Goal: Task Accomplishment & Management: Complete application form

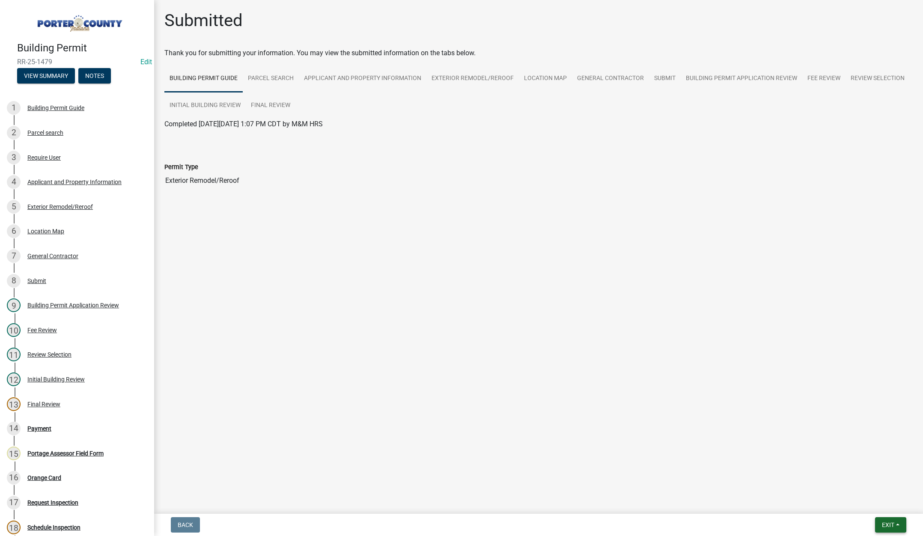
click at [879, 523] on button "Exit" at bounding box center [890, 524] width 31 height 15
click at [879, 504] on button "Save & Exit" at bounding box center [871, 502] width 68 height 21
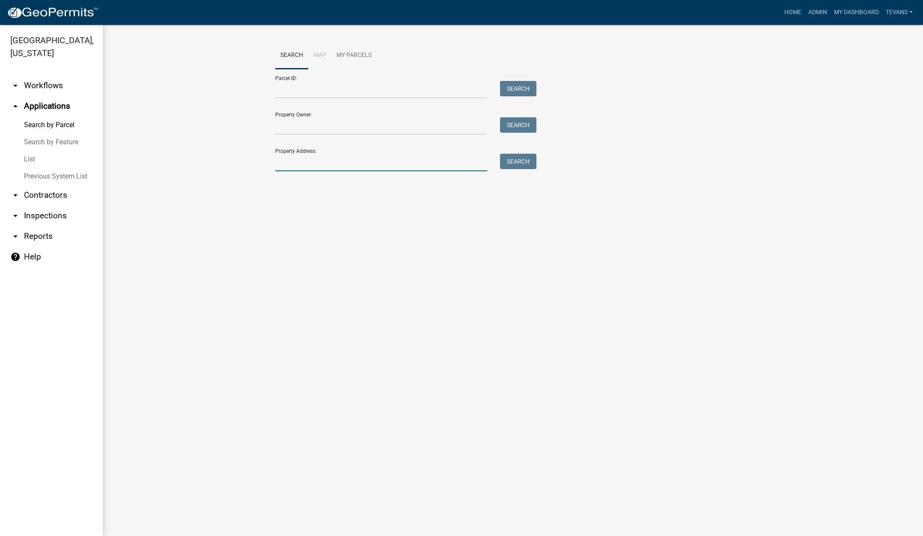
click at [315, 165] on input "Property Address:" at bounding box center [381, 163] width 212 height 18
type input "549 w 100 n"
click at [516, 160] on button "Search" at bounding box center [518, 161] width 36 height 15
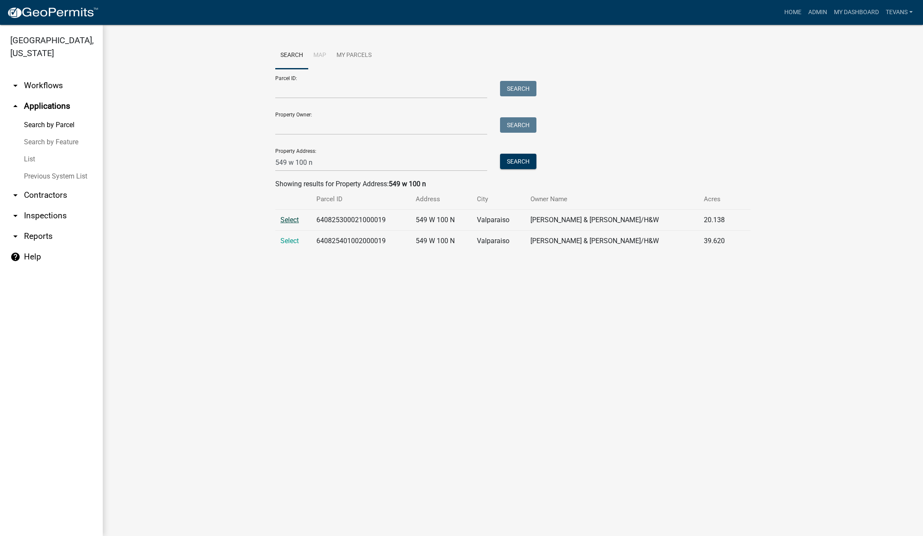
click at [286, 219] on span "Select" at bounding box center [289, 220] width 18 height 8
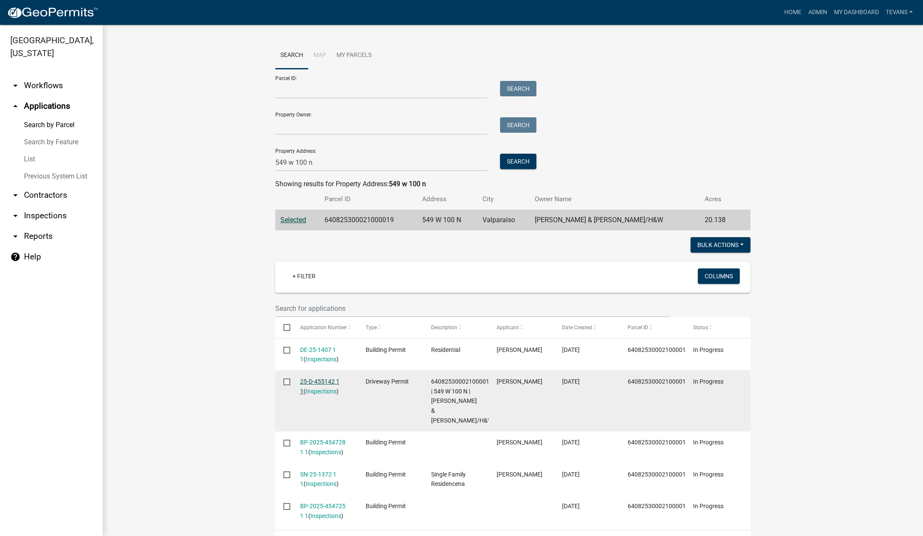
click at [320, 379] on link "25-D-455142 1 1" at bounding box center [319, 386] width 39 height 17
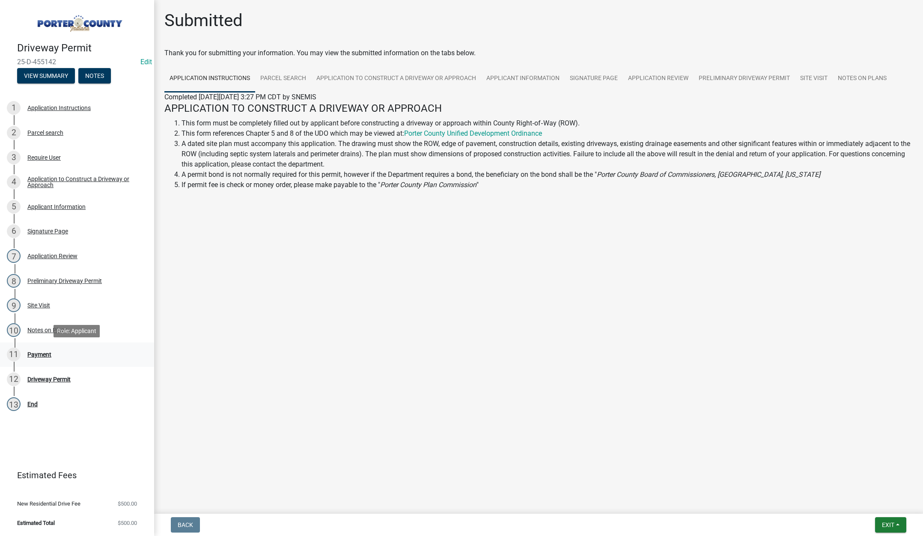
click at [35, 353] on div "Payment" at bounding box center [39, 354] width 24 height 6
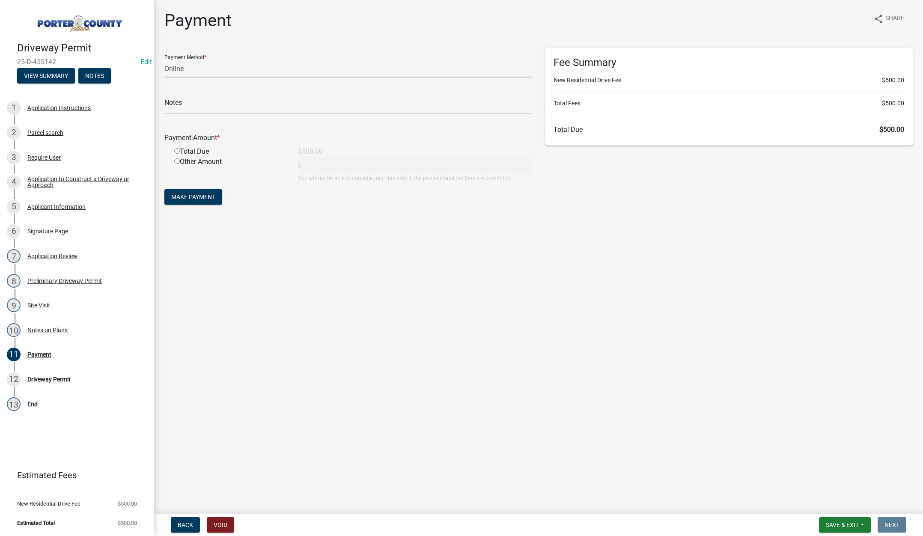
click at [182, 68] on select "Credit Card POS Check Cash Online" at bounding box center [348, 69] width 368 height 18
select select "1: 0"
click at [164, 60] on select "Credit Card POS Check Cash Online" at bounding box center [348, 69] width 368 height 18
click at [182, 103] on input "text" at bounding box center [348, 105] width 368 height 18
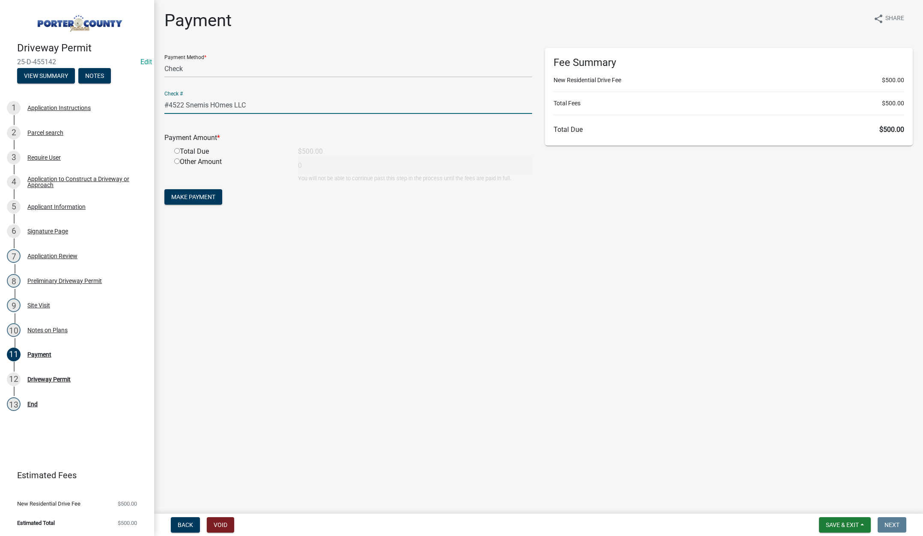
type input "#4522 Snemis HOmes LLC"
click at [175, 152] on input "radio" at bounding box center [177, 151] width 6 height 6
radio input "true"
type input "500"
click at [218, 103] on input "#4522 Snemis HOmes LLC" at bounding box center [348, 105] width 368 height 18
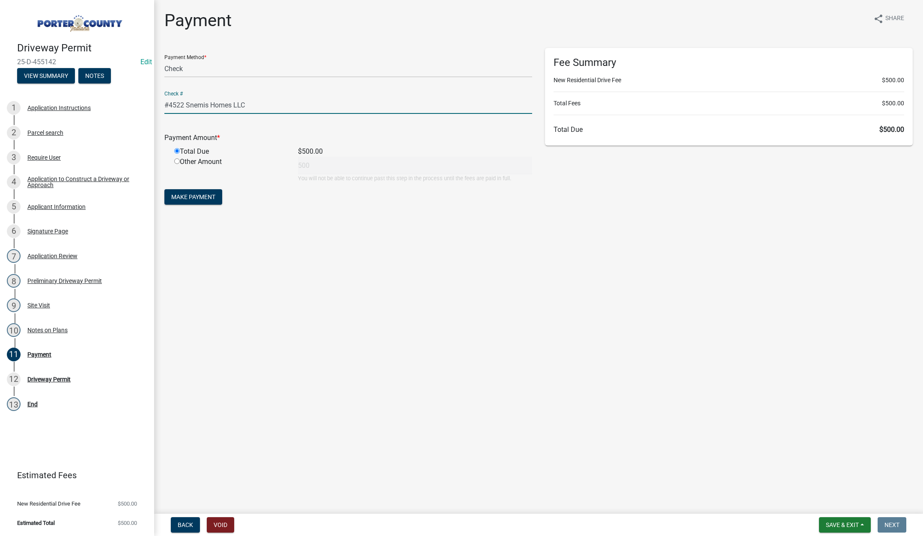
type input "#4522 Snemis Homes LLC"
click at [190, 189] on form "Payment Method * Credit Card POS Check Cash Online Check # #4522 Snemis Homes L…" at bounding box center [348, 127] width 368 height 159
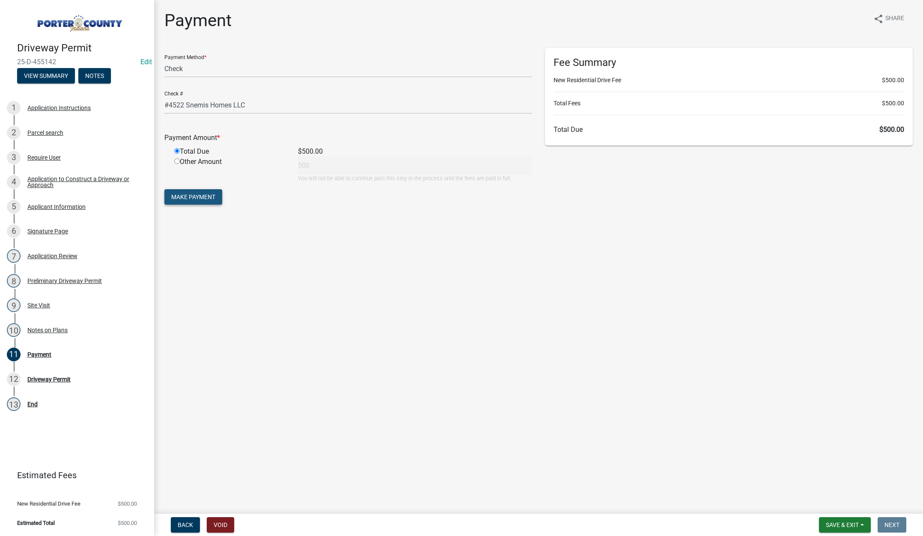
click at [190, 196] on span "Make Payment" at bounding box center [193, 196] width 44 height 7
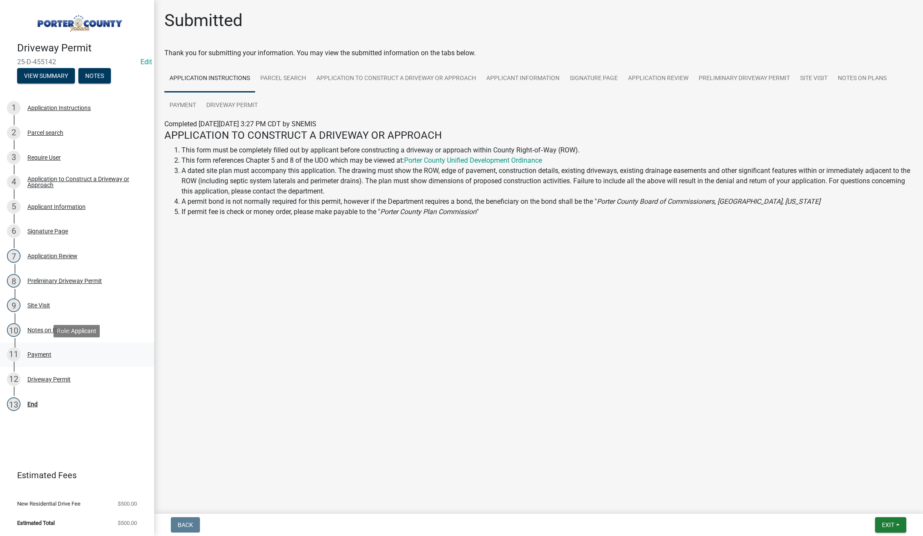
click at [38, 351] on div "Payment" at bounding box center [39, 354] width 24 height 6
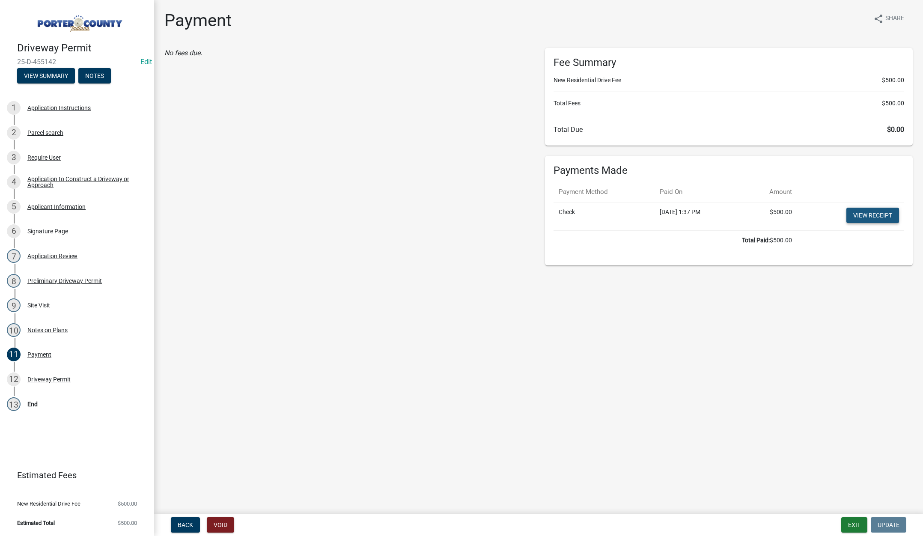
click at [887, 215] on link "View receipt" at bounding box center [872, 215] width 53 height 15
click at [850, 519] on button "Exit" at bounding box center [854, 524] width 26 height 15
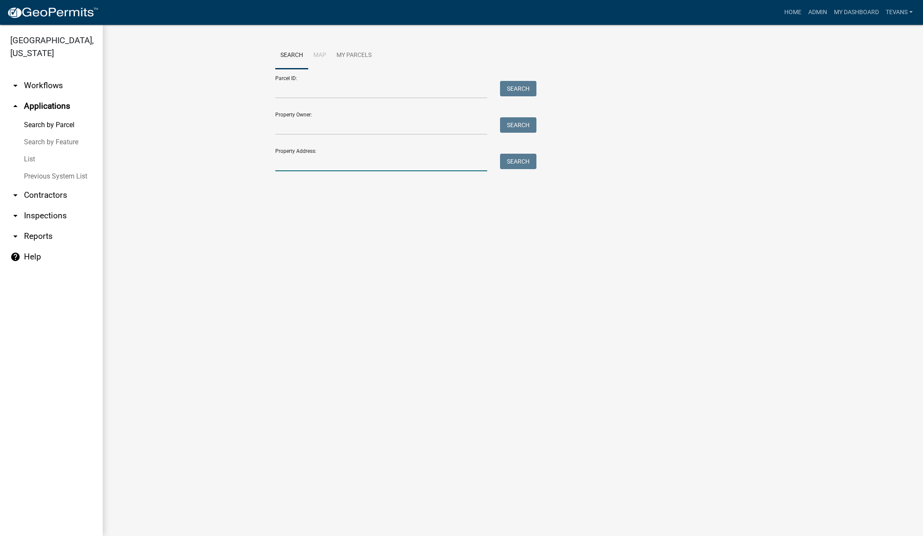
click at [327, 165] on input "Property Address:" at bounding box center [381, 163] width 212 height 18
type input "549 w 100 n"
click at [535, 160] on button "Search" at bounding box center [518, 161] width 36 height 15
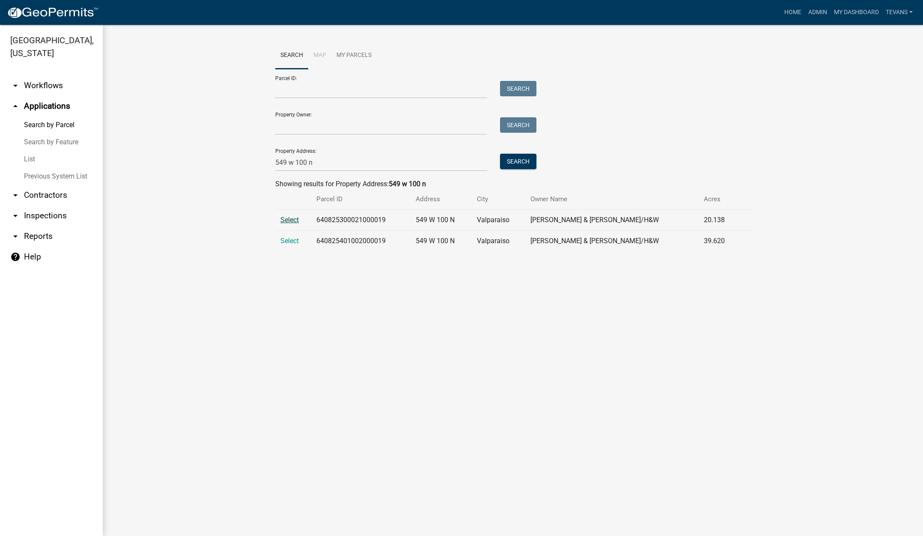
click at [291, 219] on span "Select" at bounding box center [289, 220] width 18 height 8
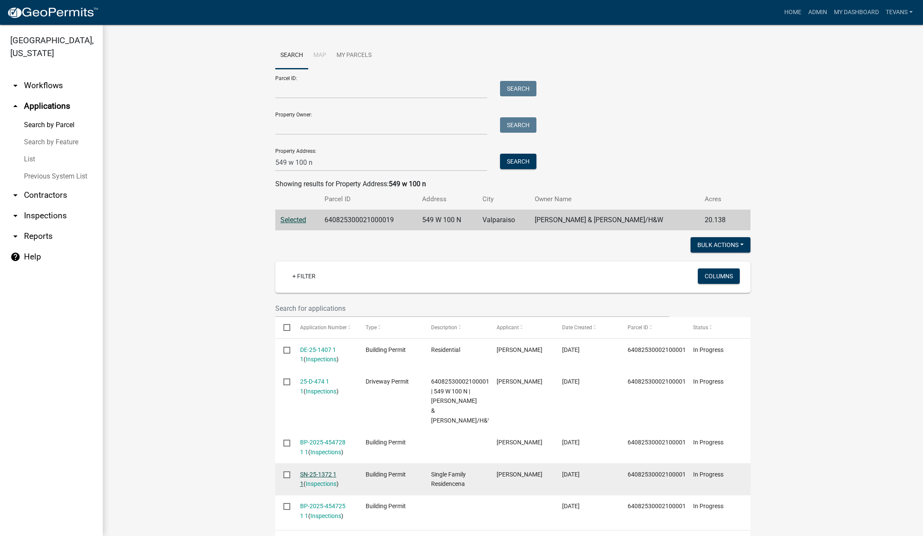
click at [314, 471] on link "SN-25-1372 1 1" at bounding box center [318, 479] width 36 height 17
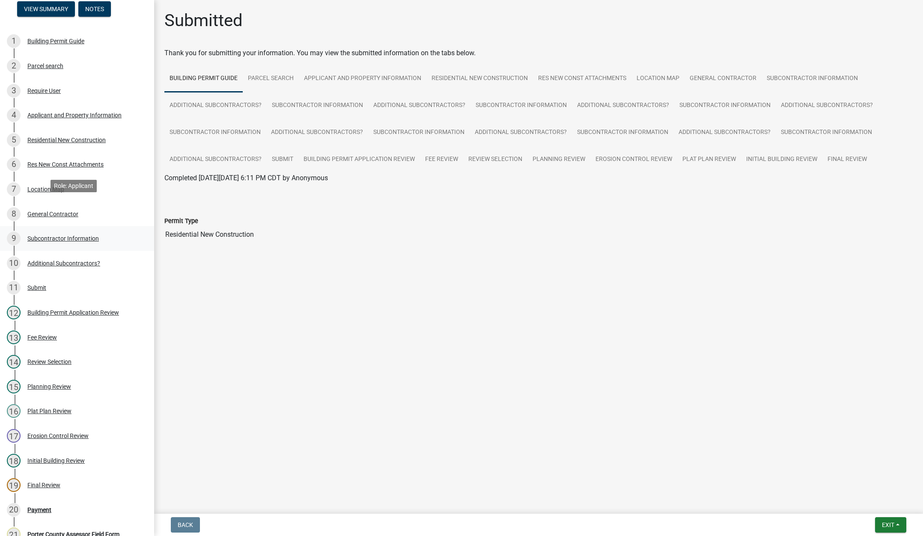
scroll to position [171, 0]
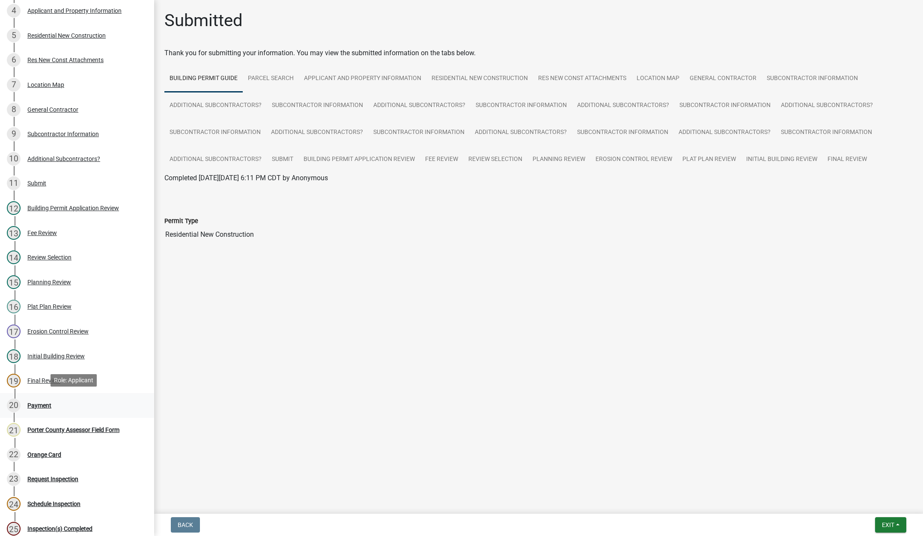
click at [40, 403] on div "Payment" at bounding box center [39, 405] width 24 height 6
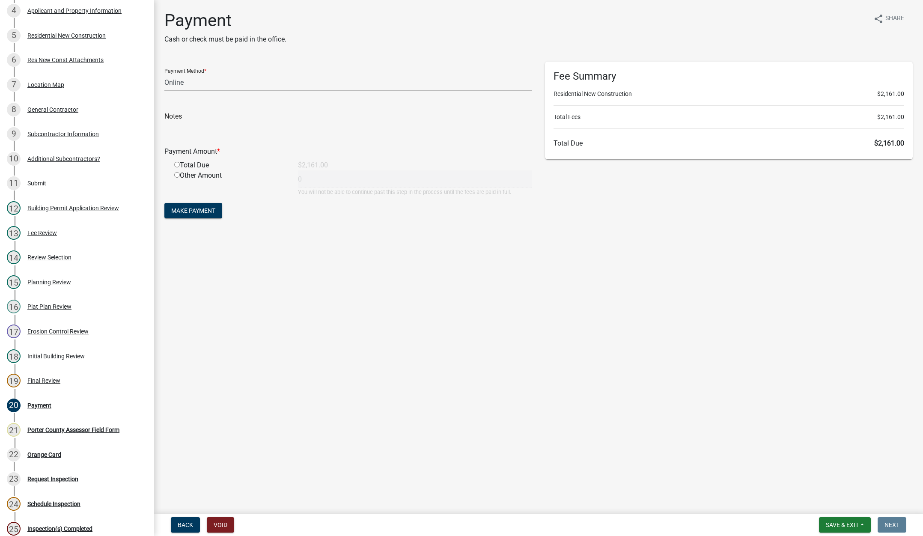
click at [177, 82] on select "Credit Card POS Check Cash Online" at bounding box center [348, 83] width 368 height 18
select select "1: 0"
click at [164, 74] on select "Credit Card POS Check Cash Online" at bounding box center [348, 83] width 368 height 18
click at [170, 116] on input "text" at bounding box center [348, 119] width 368 height 18
type input "#4522 Snemis Homes LLC"
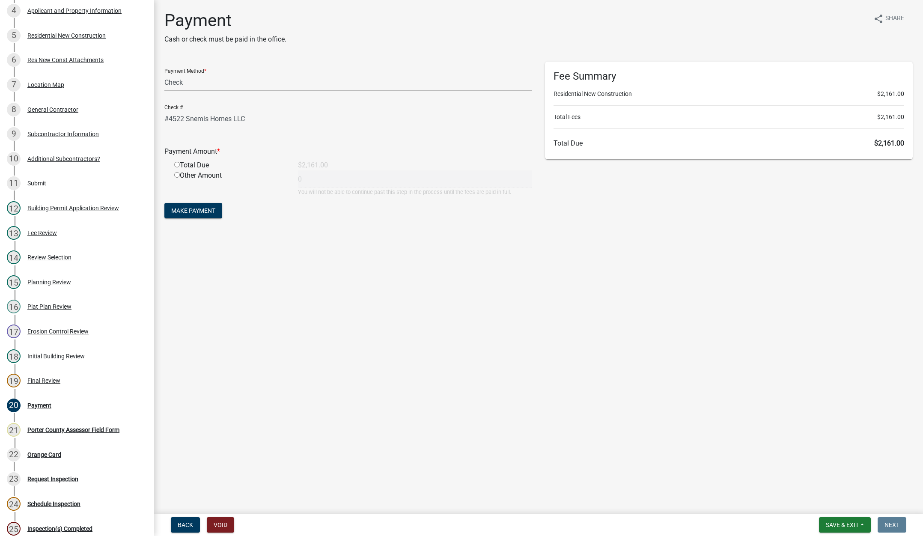
click at [177, 162] on input "radio" at bounding box center [177, 165] width 6 height 6
radio input "true"
type input "2161"
click at [203, 209] on span "Make Payment" at bounding box center [193, 210] width 44 height 7
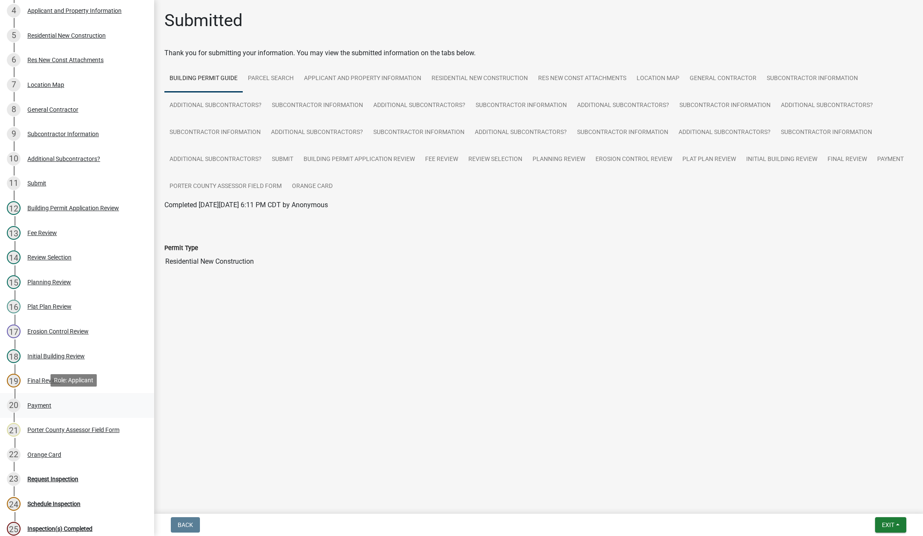
click at [41, 402] on div "Payment" at bounding box center [39, 405] width 24 height 6
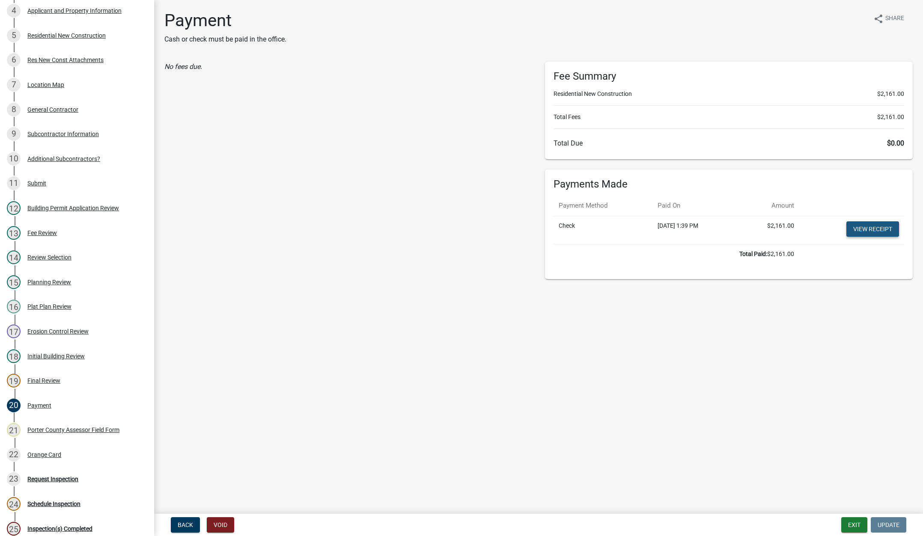
click at [867, 232] on link "View receipt" at bounding box center [872, 228] width 53 height 15
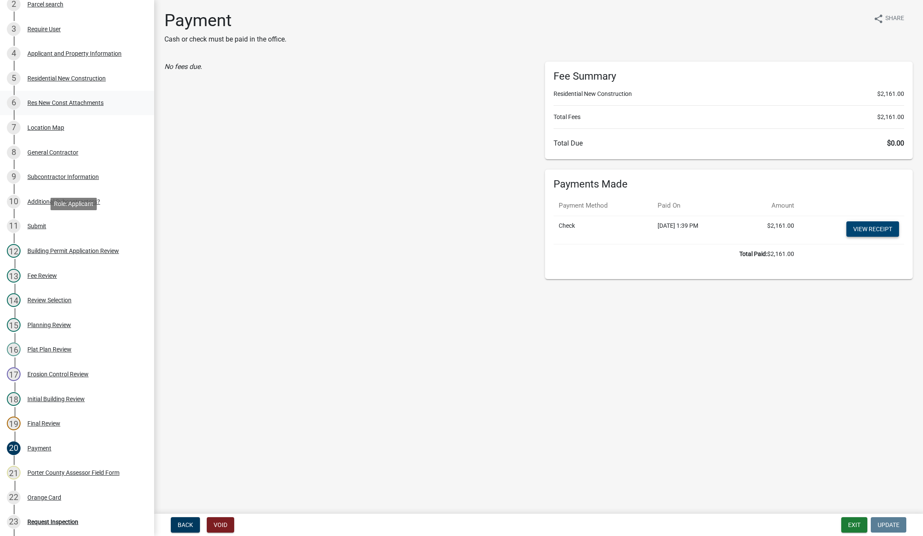
scroll to position [0, 0]
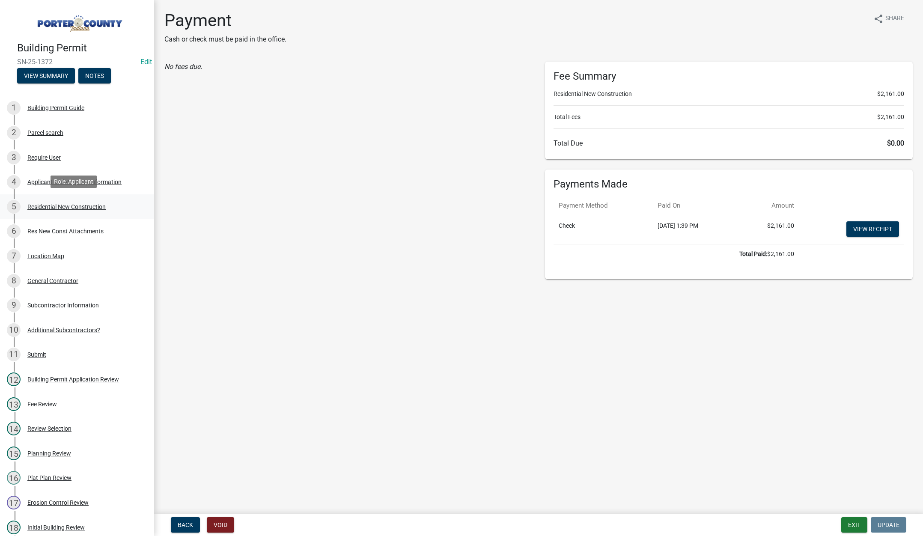
click at [64, 201] on div "5 Residential New Construction" at bounding box center [74, 207] width 134 height 14
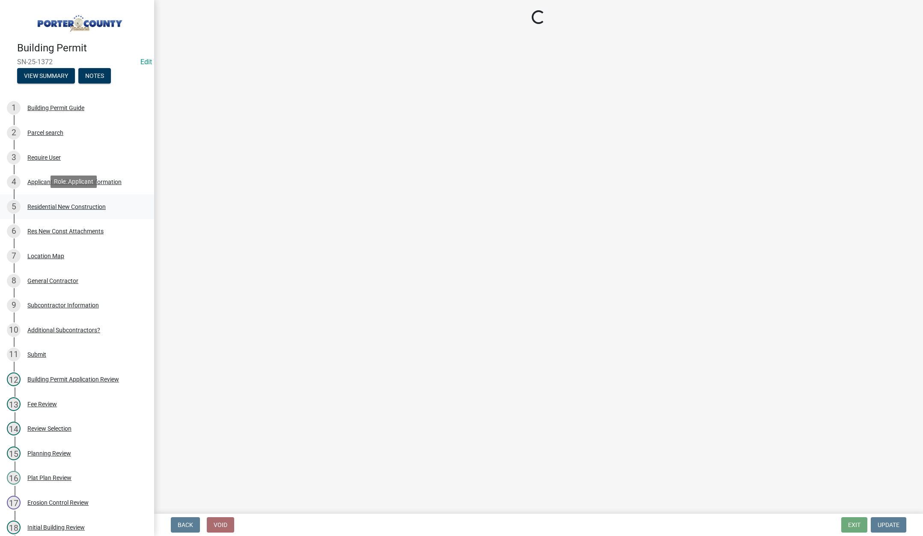
select select "9e518564-4428-4eb4-941b-0b1ac8082854"
select select "3163992e-8534-4f63-91ea-d7f4d4971cae"
select select "b5a5c90e-8d72-4ffd-8079-af89c218e1ea"
select select "bc1034c9-9a5f-4372-bced-1af0bc4c05e7"
select select "7ba8615f-7d0b-4559-8263-a59f3bb0b80e"
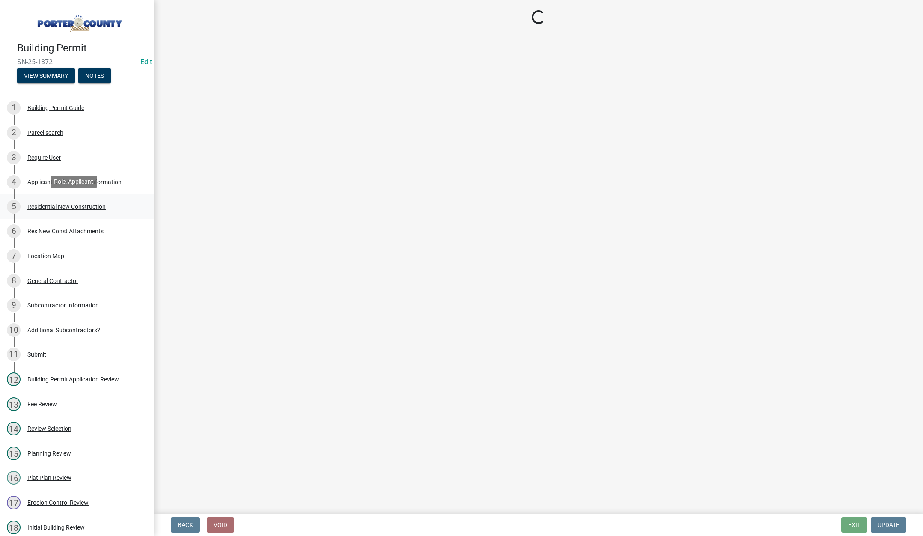
select select "5d1e3048-1b6c-4927-aefa-531315a50df0"
select select "7427f001-d34c-4c58-bf3c-f60178144653"
select select "aeb13f5b-f618-4fb0-9457-a1d82e5b0688"
select select "569fc36c-3166-4026-8764-ea78816a78f1"
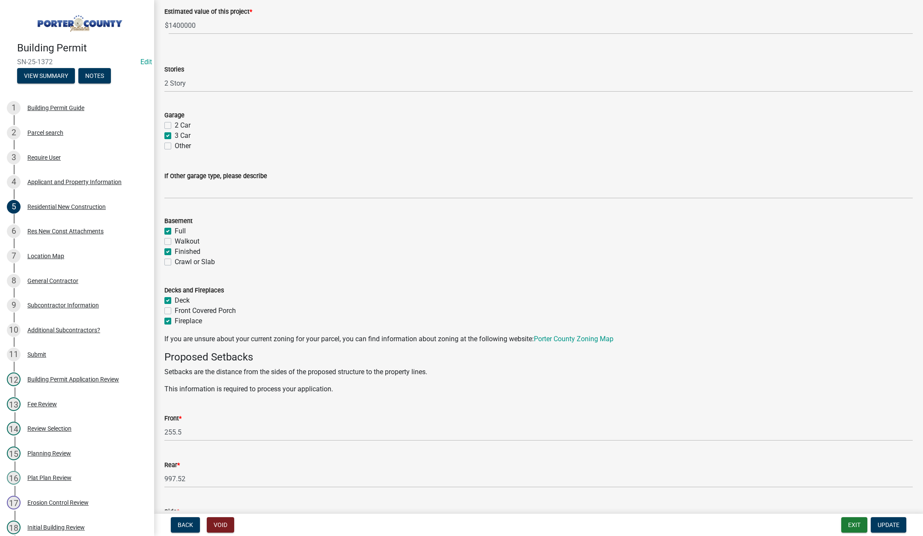
scroll to position [471, 0]
click at [846, 524] on button "Exit" at bounding box center [854, 524] width 26 height 15
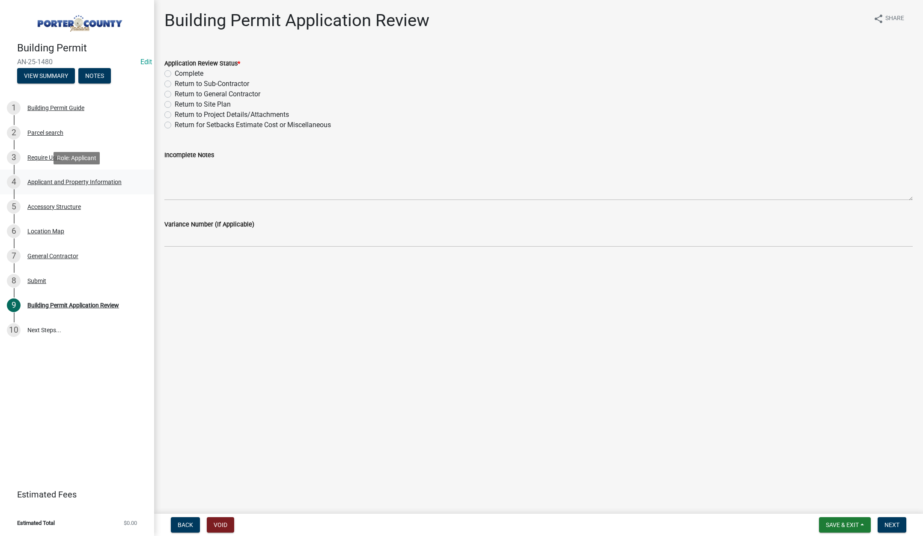
click at [64, 181] on div "Applicant and Property Information" at bounding box center [74, 182] width 94 height 6
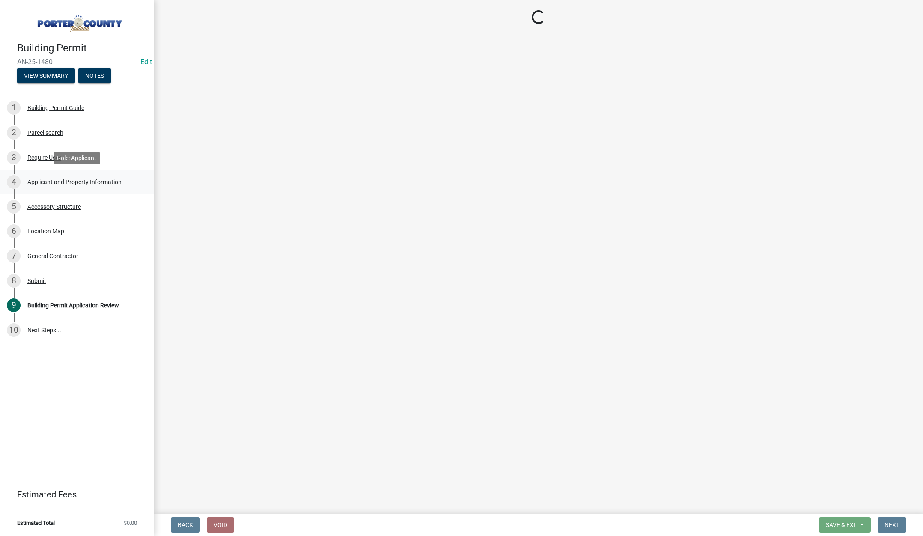
select select "eebc071e-620a-4db8-83e9-cb6b194c67e9"
select select "aff3c597-e127-4f23-88a6-ba02da3a16c7"
select select "b0f6f87b-588c-48c3-b728-322303c6bafe"
select select "ea6751d4-6bf7-4a16-89ee-f7801ab82aa1"
select select "92efe679-05f4-414a-9426-51627fba5de6"
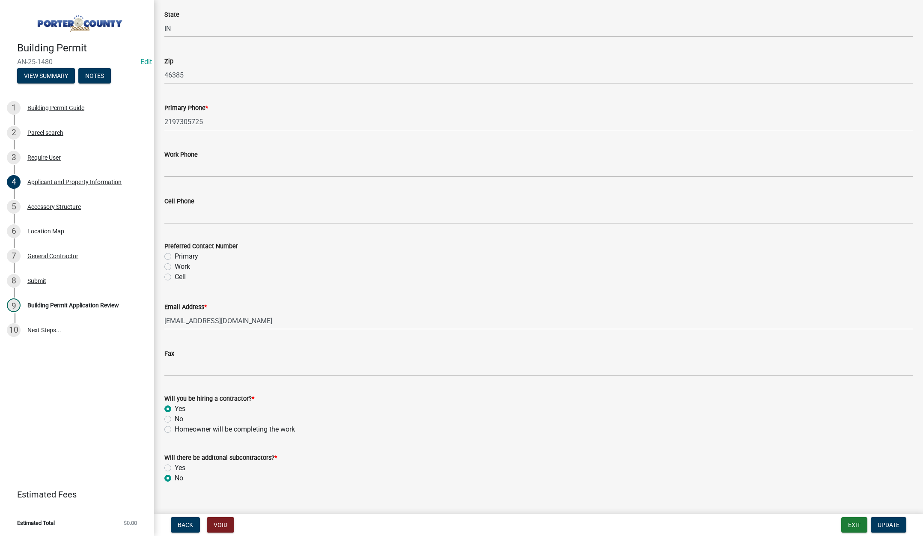
scroll to position [1065, 0]
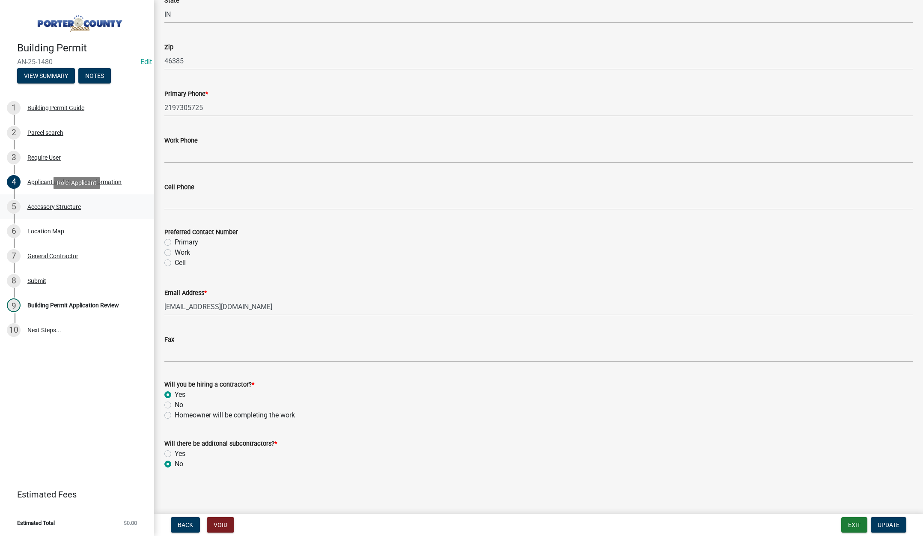
click at [68, 204] on div "Accessory Structure" at bounding box center [53, 207] width 53 height 6
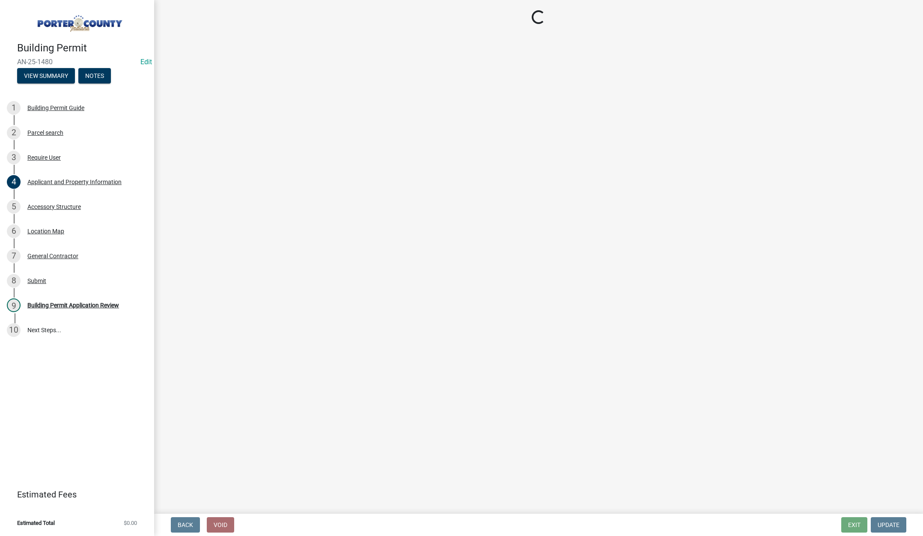
select select "e417d459-1a07-4045-9f8a-b98bfca84a5c"
select select "b16561a8-8531-4c00-a0ba-45c0345273e3"
select select "29856c7f-eeba-4e54-97cb-4d08c5c5b677"
select select "d4b8d1da-05eb-44cd-bbb6-c979fa719f22"
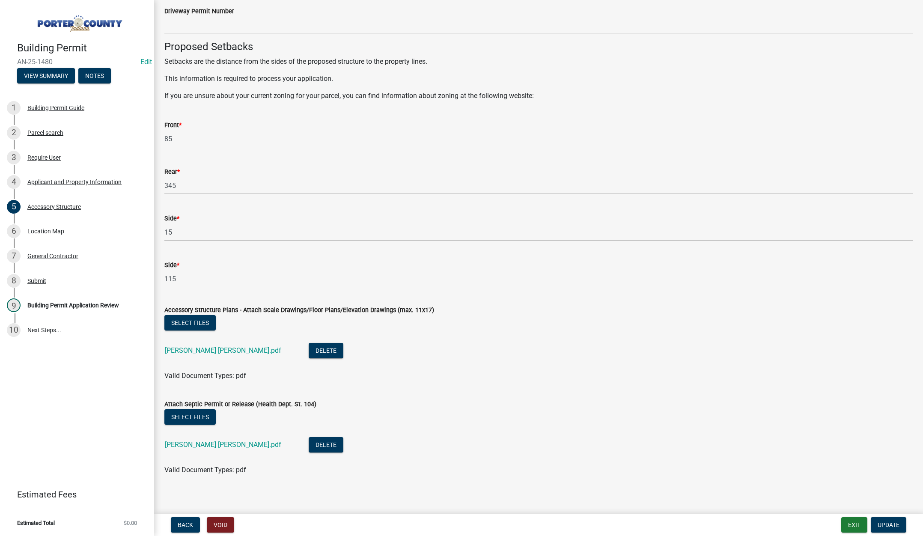
scroll to position [1367, 0]
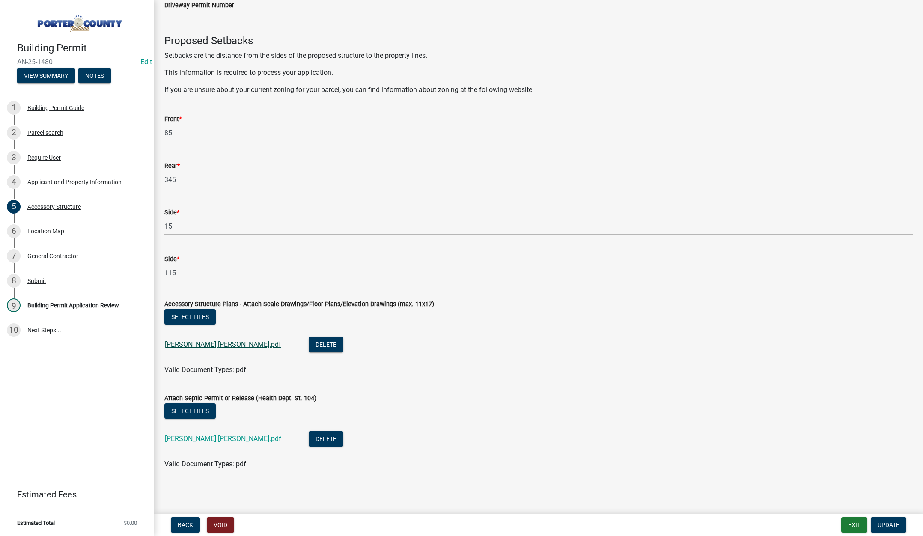
click at [185, 342] on link "hart roberts.pdf" at bounding box center [223, 344] width 116 height 8
click at [198, 438] on link "hart roberts.pdf" at bounding box center [223, 438] width 116 height 8
click at [67, 299] on div "9 Building Permit Application Review" at bounding box center [74, 305] width 134 height 14
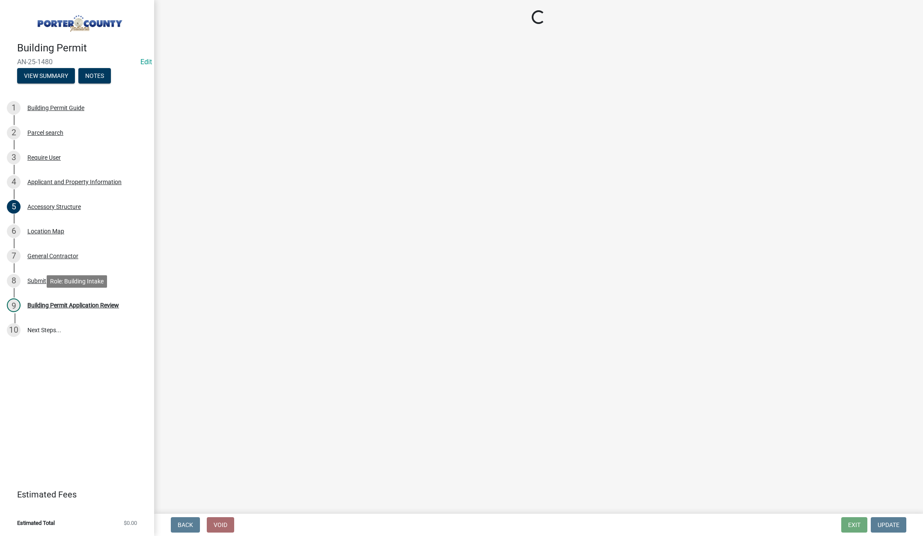
scroll to position [0, 0]
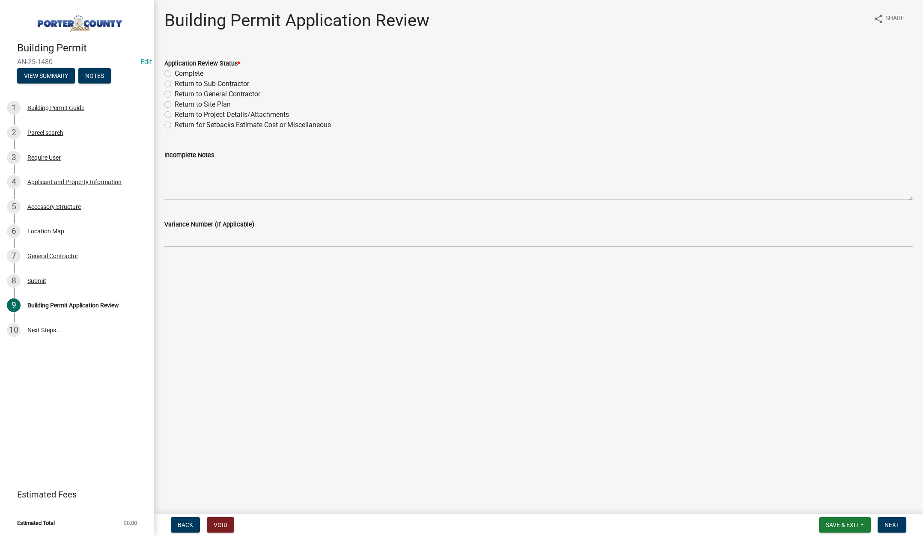
drag, startPoint x: 168, startPoint y: 113, endPoint x: 193, endPoint y: 147, distance: 42.2
click at [175, 113] on label "Return to Project Details/Attachments" at bounding box center [232, 115] width 114 height 10
click at [175, 113] on input "Return to Project Details/Attachments" at bounding box center [178, 113] width 6 height 6
radio input "true"
click at [208, 165] on textarea "Incomplete Notes" at bounding box center [538, 180] width 748 height 40
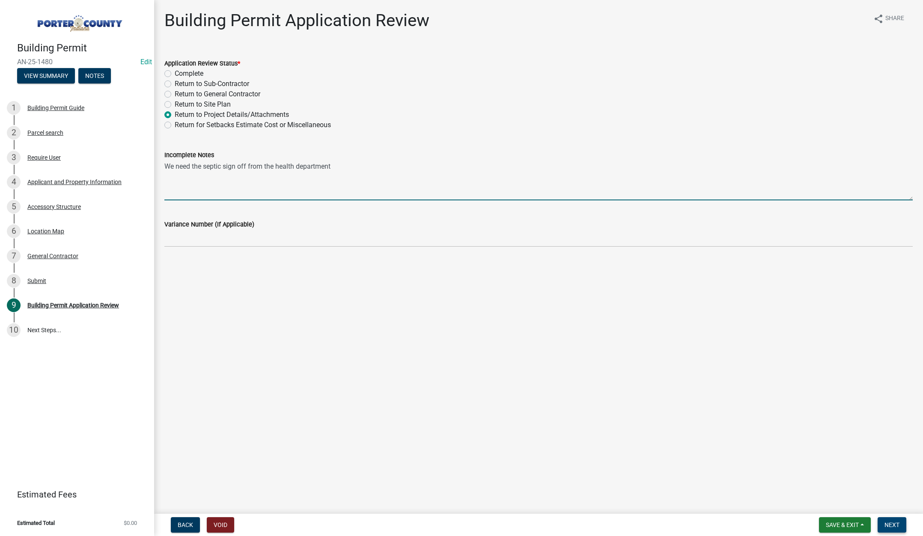
type textarea "We need the septic sign off from the health department"
click at [888, 521] on span "Next" at bounding box center [891, 524] width 15 height 7
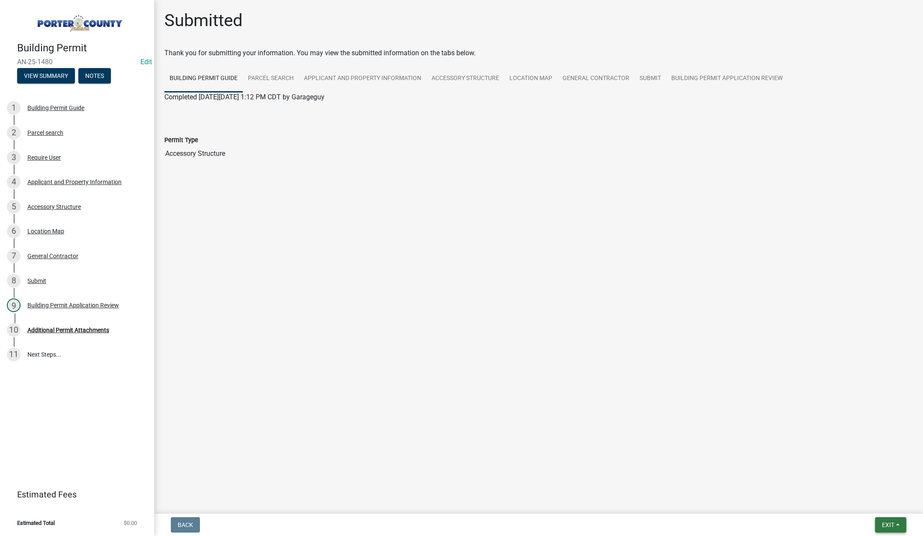
click at [883, 524] on span "Exit" at bounding box center [888, 524] width 12 height 7
click at [873, 505] on button "Save & Exit" at bounding box center [871, 502] width 68 height 21
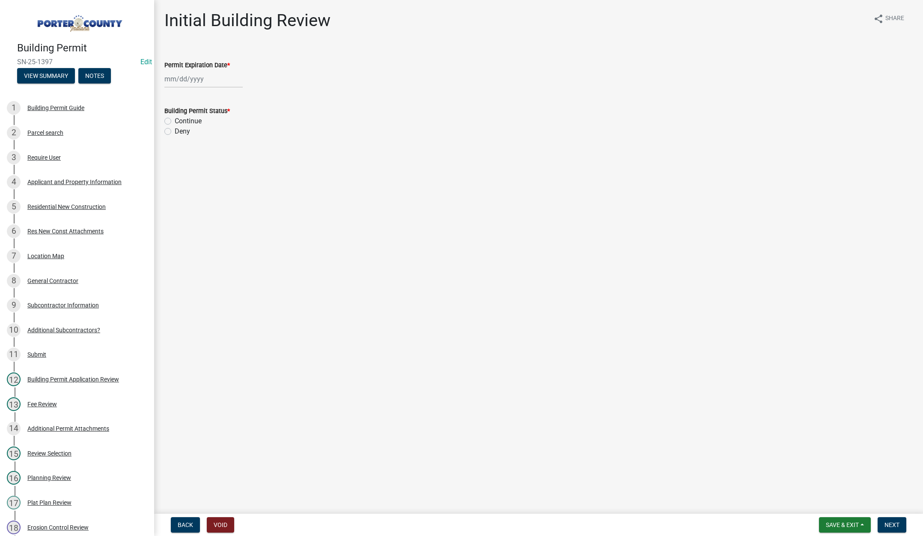
click at [216, 83] on div at bounding box center [203, 79] width 78 height 18
select select "8"
click at [238, 103] on select "1525 1526 1527 1528 1529 1530 1531 1532 1533 1534 1535 1536 1537 1538 1539 1540…" at bounding box center [231, 97] width 31 height 13
select select "2027"
click at [216, 91] on select "1525 1526 1527 1528 1529 1530 1531 1532 1533 1534 1535 1536 1537 1538 1539 1540…" at bounding box center [231, 97] width 31 height 13
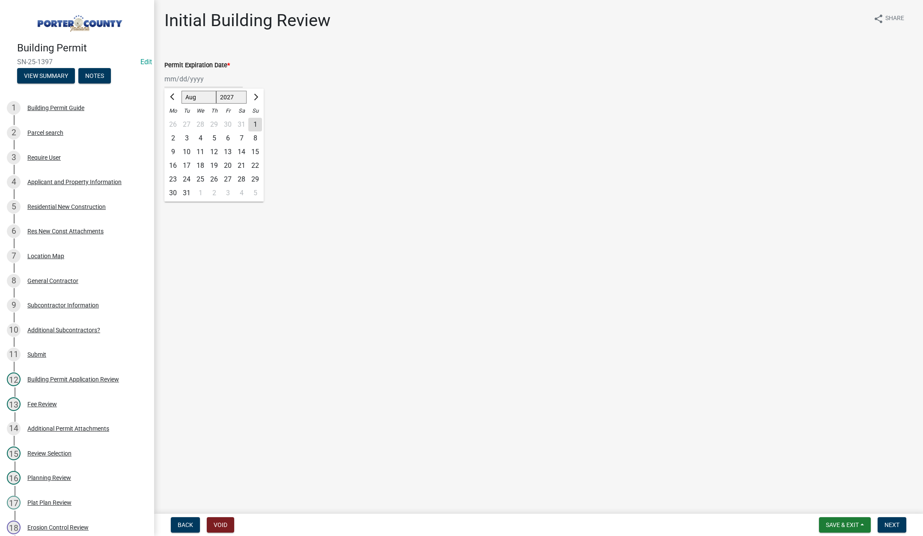
click at [214, 149] on div "12" at bounding box center [214, 152] width 14 height 14
type input "[DATE]"
click at [175, 121] on label "Continue" at bounding box center [188, 121] width 27 height 10
click at [175, 121] on input "Continue" at bounding box center [178, 119] width 6 height 6
radio input "true"
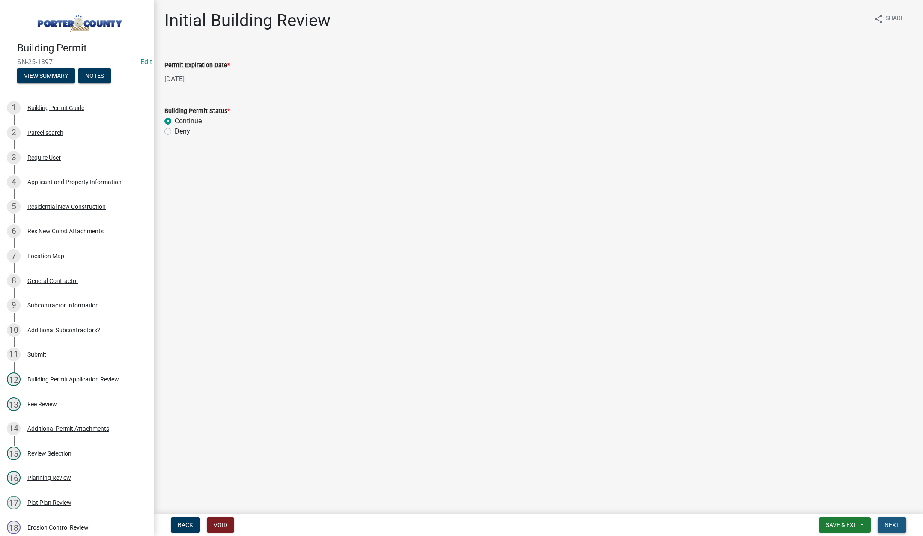
drag, startPoint x: 889, startPoint y: 523, endPoint x: 894, endPoint y: 525, distance: 5.3
click at [889, 523] on span "Next" at bounding box center [891, 524] width 15 height 7
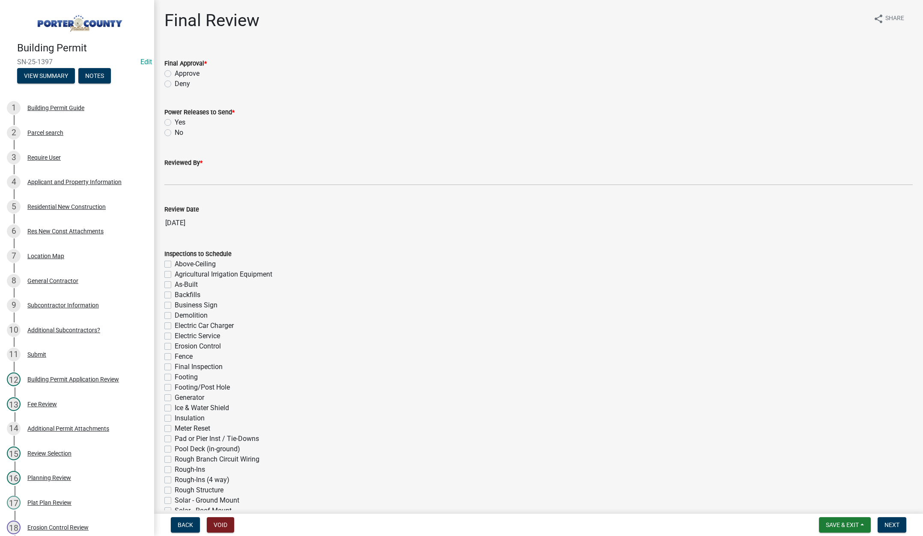
click at [175, 73] on label "Approve" at bounding box center [187, 73] width 25 height 10
click at [175, 73] on input "Approve" at bounding box center [178, 71] width 6 height 6
radio input "true"
click at [175, 122] on label "Yes" at bounding box center [180, 122] width 11 height 10
click at [175, 122] on input "Yes" at bounding box center [178, 120] width 6 height 6
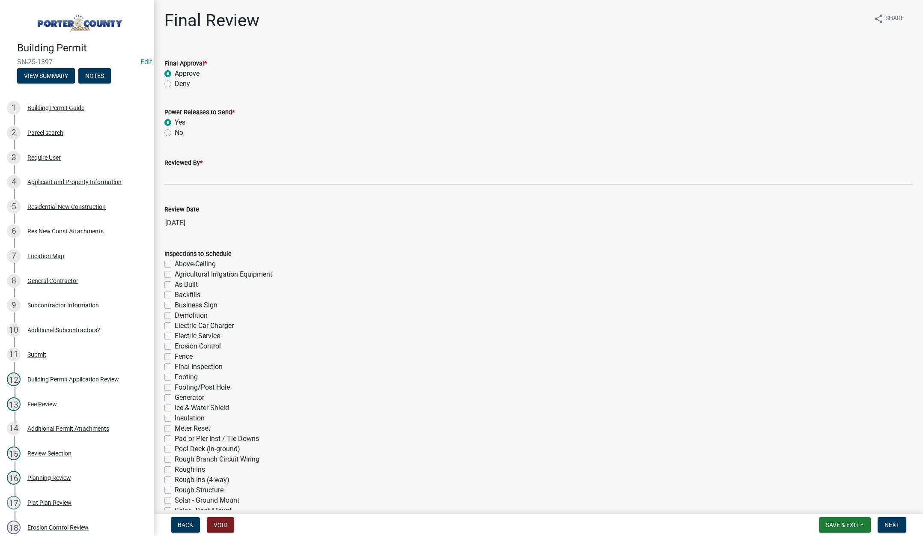
radio input "true"
click at [180, 178] on input "Reviewed By *" at bounding box center [538, 177] width 748 height 18
type input "[PERSON_NAME]"
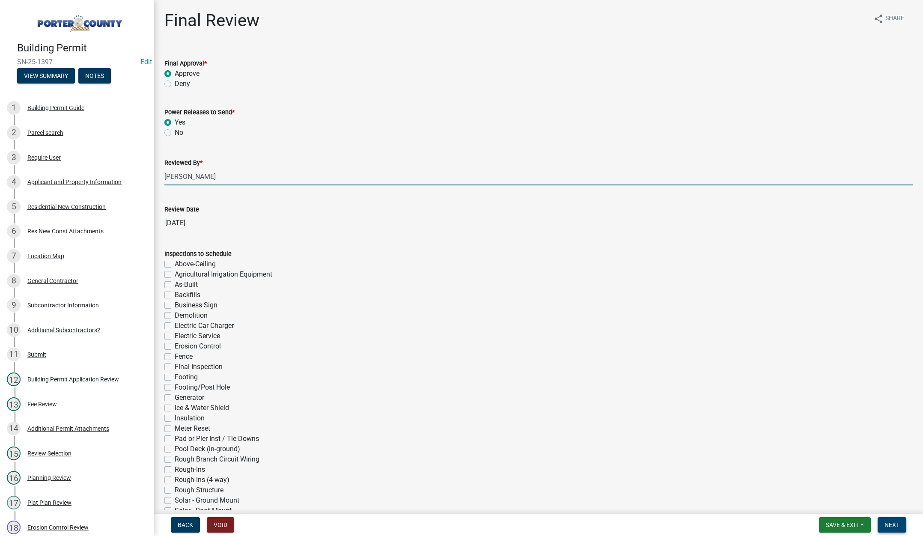
click at [888, 522] on span "Next" at bounding box center [891, 524] width 15 height 7
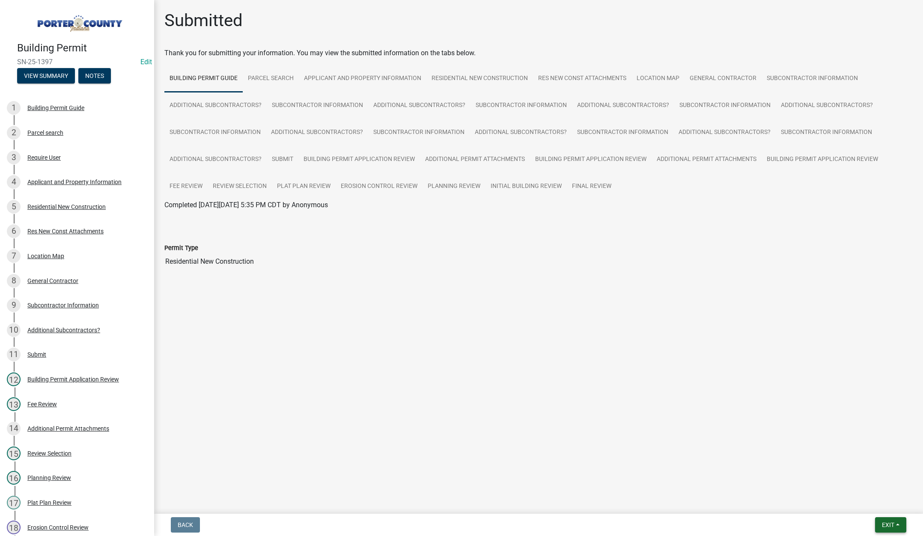
click at [890, 524] on span "Exit" at bounding box center [888, 524] width 12 height 7
click at [888, 507] on button "Save & Exit" at bounding box center [871, 502] width 68 height 21
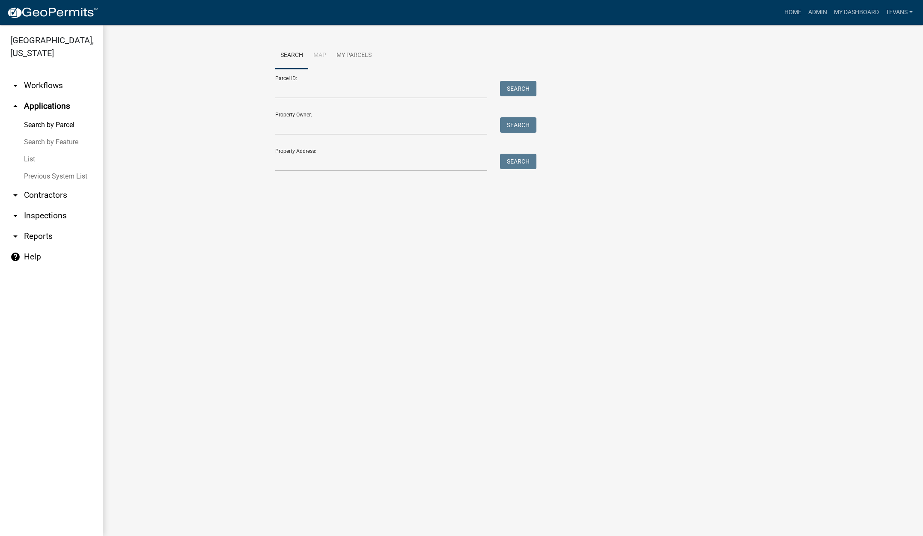
click at [86, 317] on ul "arrow_drop_down Workflows List arrow_drop_up Applications Search by Parcel Sear…" at bounding box center [51, 301] width 103 height 467
